Goal: Check status: Check status

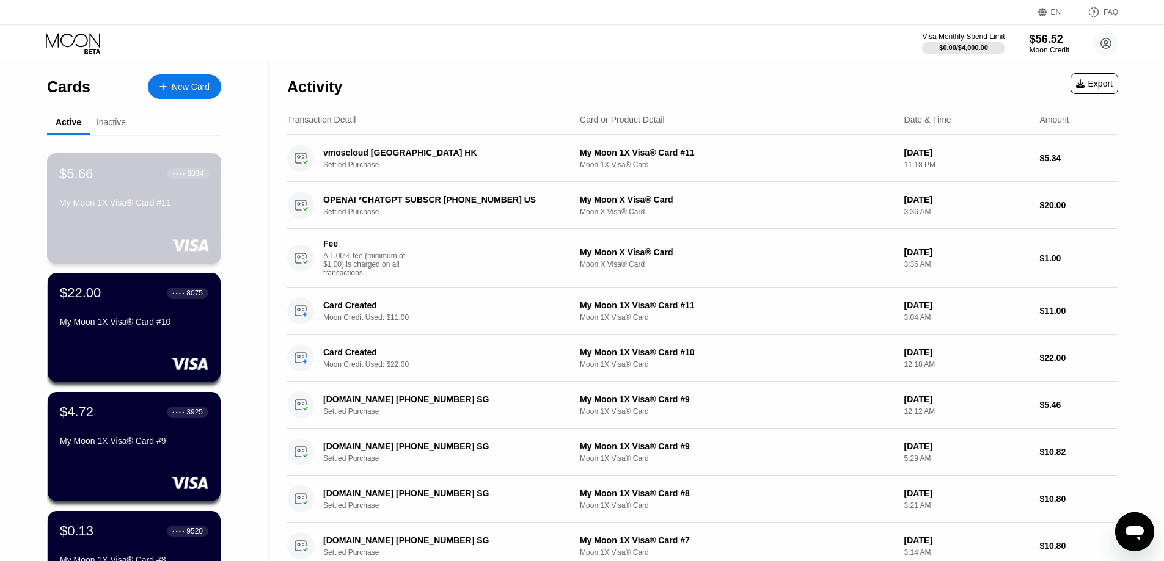
click at [147, 203] on div "My Moon 1X Visa® Card #11" at bounding box center [134, 203] width 150 height 10
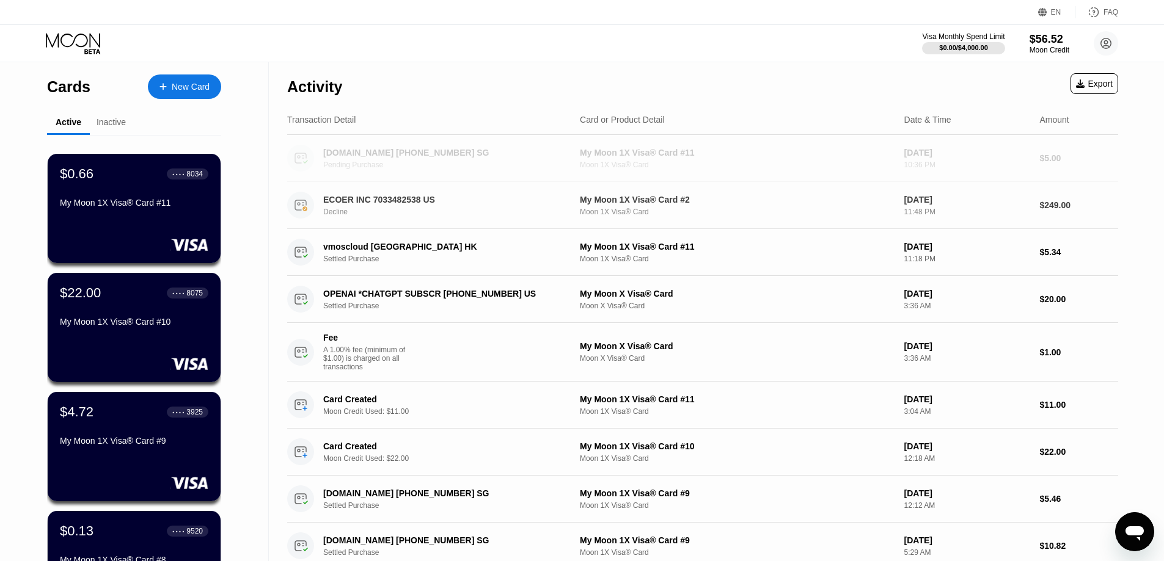
drag, startPoint x: 318, startPoint y: 154, endPoint x: 583, endPoint y: 232, distance: 276.4
click at [583, 232] on div "Activity Export Transaction Detail Card or Product Detail Date & Time Amount WW…" at bounding box center [702, 472] width 831 height 821
click at [467, 166] on div "Pending Purchase" at bounding box center [450, 165] width 255 height 9
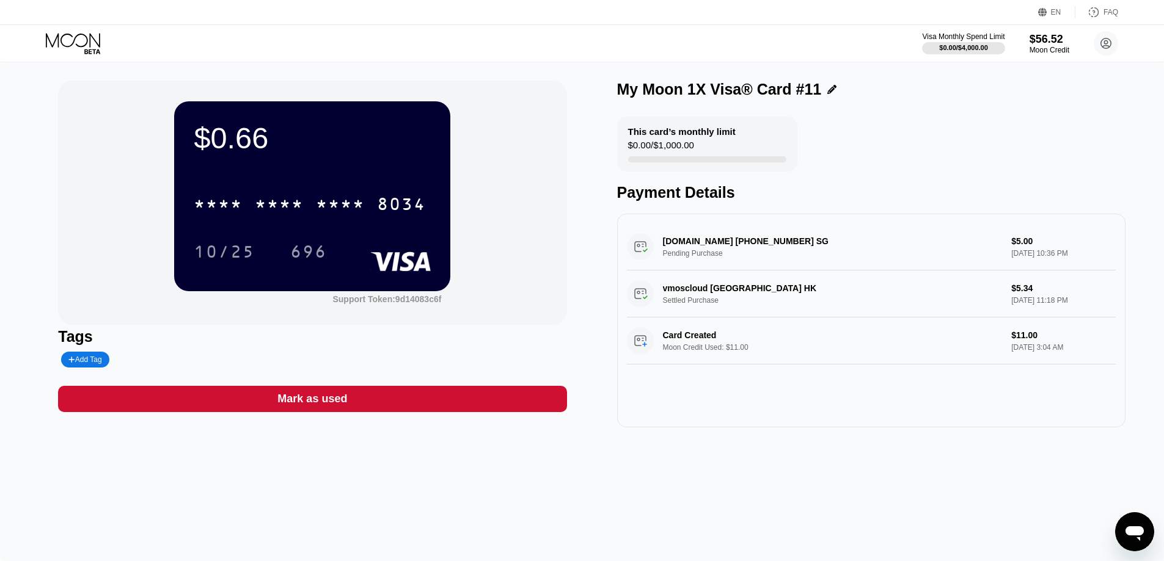
drag, startPoint x: 836, startPoint y: 246, endPoint x: 699, endPoint y: 246, distance: 136.2
click at [701, 246] on div "WWW.MORELOGIN.COM +6590544463 SG Pending Purchase $5.00 Sep 23, 2025 10:36 PM" at bounding box center [871, 247] width 489 height 47
drag, startPoint x: 667, startPoint y: 246, endPoint x: 792, endPoint y: 245, distance: 124.6
click at [792, 245] on div "WWW.MORELOGIN.COM +6590544463 SG Pending Purchase $5.00 Sep 23, 2025 10:36 PM" at bounding box center [871, 247] width 489 height 47
